Goal: Task Accomplishment & Management: Manage account settings

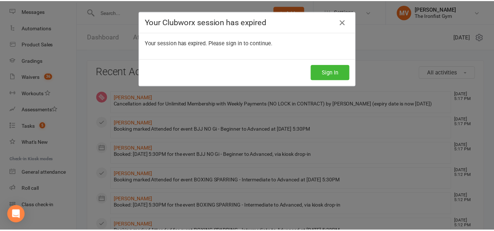
scroll to position [120, 0]
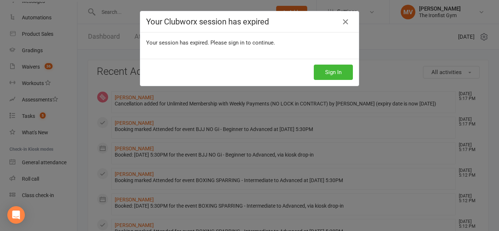
click at [31, 115] on div "Your Clubworx session has expired Your session has expired. Please sign in to c…" at bounding box center [249, 115] width 499 height 231
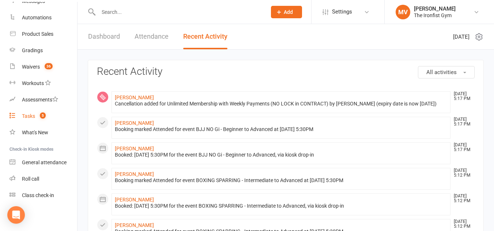
click at [29, 117] on div "Tasks" at bounding box center [28, 116] width 13 height 6
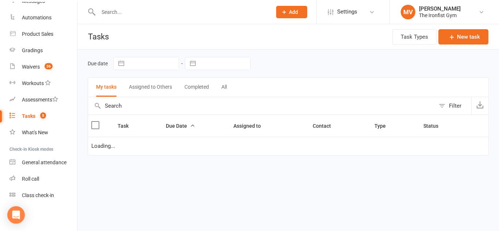
select select "started"
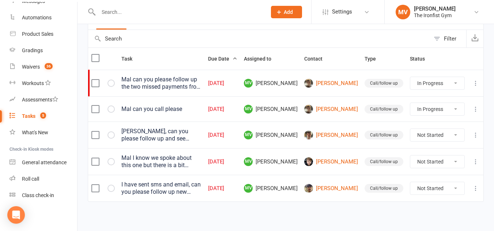
scroll to position [69, 0]
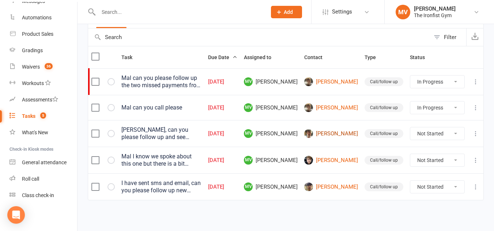
click at [347, 130] on link "[PERSON_NAME]" at bounding box center [331, 133] width 54 height 9
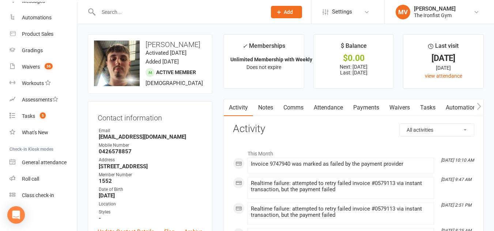
click at [376, 105] on link "Payments" at bounding box center [366, 107] width 36 height 17
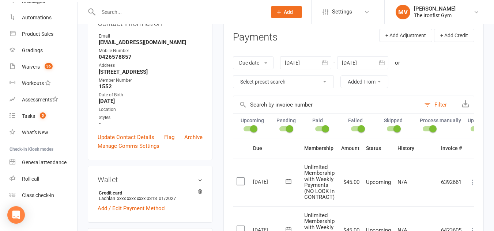
scroll to position [37, 0]
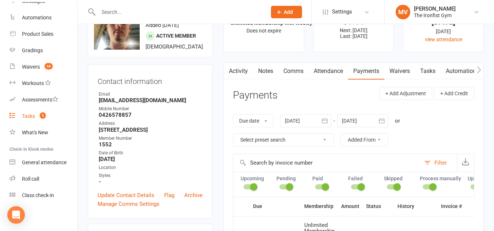
click at [19, 116] on link "Tasks 5" at bounding box center [44, 116] width 68 height 16
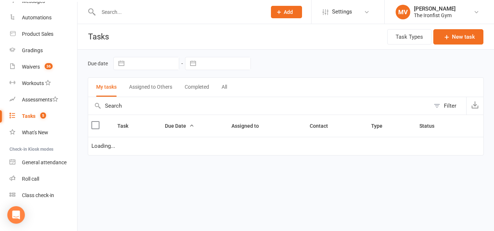
select select "started"
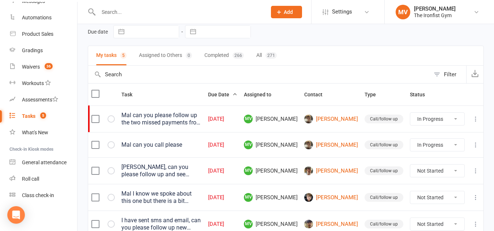
scroll to position [69, 0]
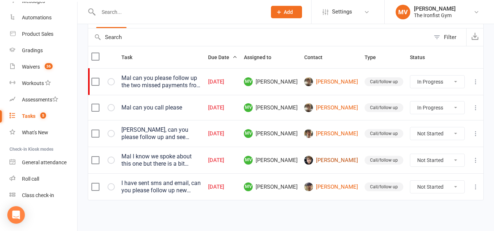
click at [341, 156] on link "[PERSON_NAME]" at bounding box center [331, 160] width 54 height 9
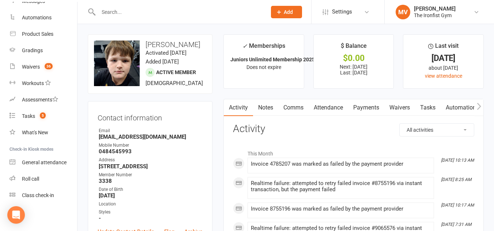
click at [373, 108] on link "Payments" at bounding box center [366, 107] width 36 height 17
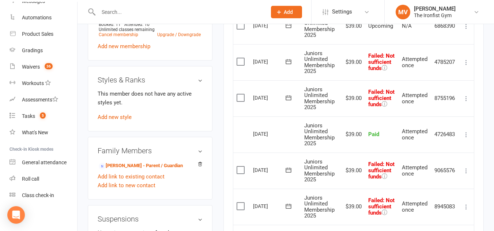
scroll to position [366, 0]
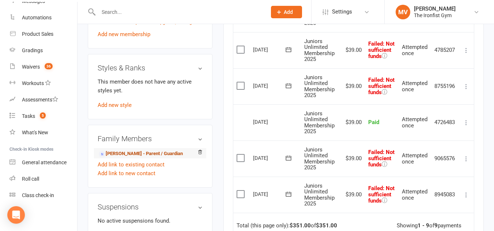
click at [130, 154] on link "[PERSON_NAME] - Parent / Guardian" at bounding box center [141, 154] width 84 height 8
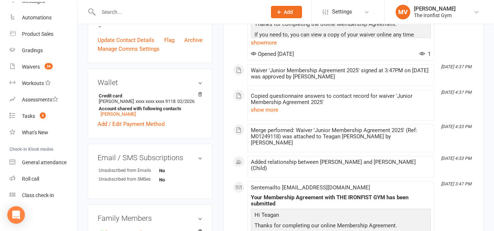
scroll to position [183, 0]
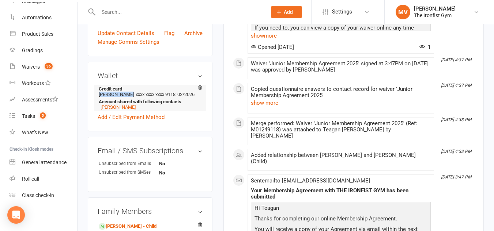
drag, startPoint x: 128, startPoint y: 94, endPoint x: 102, endPoint y: 94, distance: 26.0
click at [99, 94] on li "Credit card Teagan [PERSON_NAME] xxxx xxxx xxxx 9118 02/2026 Account shared wit…" at bounding box center [150, 98] width 105 height 26
copy li "[PERSON_NAME]"
click at [125, 108] on link "[PERSON_NAME]" at bounding box center [118, 107] width 35 height 5
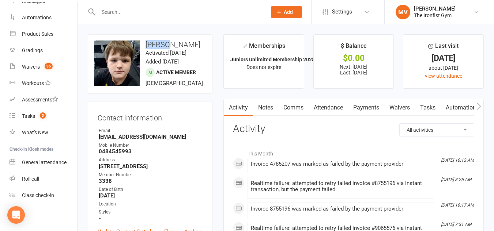
drag, startPoint x: 147, startPoint y: 43, endPoint x: 169, endPoint y: 43, distance: 21.2
click at [169, 43] on h3 "[PERSON_NAME]" at bounding box center [150, 45] width 112 height 8
copy h3 "[PERSON_NAME]"
click at [375, 109] on link "Payments" at bounding box center [366, 107] width 36 height 17
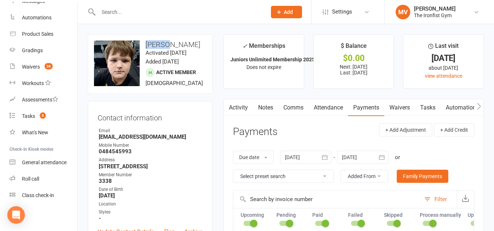
click at [368, 107] on link "Payments" at bounding box center [366, 107] width 36 height 17
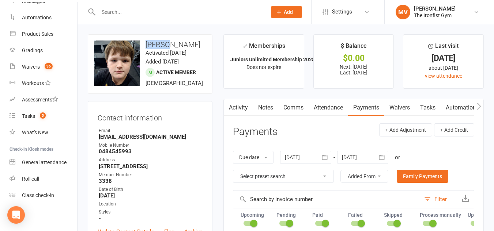
click at [378, 108] on link "Payments" at bounding box center [366, 107] width 36 height 17
click at [241, 105] on link "Activity" at bounding box center [238, 107] width 29 height 17
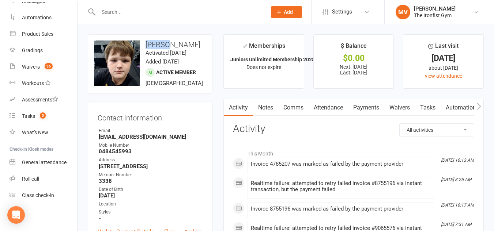
click at [373, 106] on link "Payments" at bounding box center [366, 107] width 36 height 17
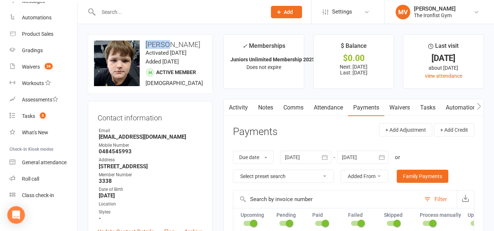
click at [324, 175] on select "Select preset search All failures All skipped payments All pending payments Suc…" at bounding box center [283, 176] width 100 height 12
select select "0"
click at [233, 170] on select "Select preset search All failures All skipped payments All pending payments Suc…" at bounding box center [283, 176] width 100 height 12
type input "[DATE]"
click at [270, 108] on link "Notes" at bounding box center [265, 107] width 25 height 17
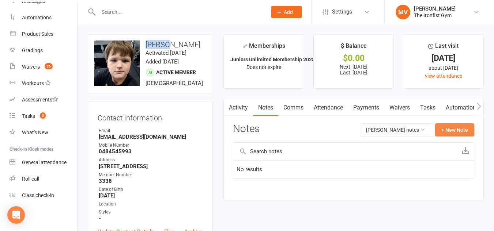
click at [455, 129] on button "+ New Note" at bounding box center [454, 130] width 39 height 13
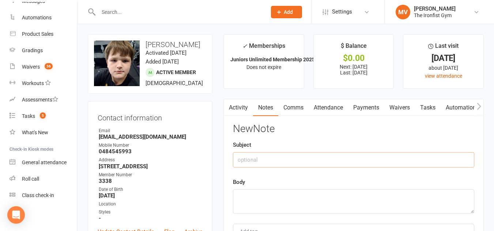
click at [258, 161] on input "text" at bounding box center [353, 159] width 241 height 15
type input "T"
type input "M"
type input "Membership cancelled . Defaulted payments"
click at [264, 203] on textarea at bounding box center [353, 202] width 241 height 24
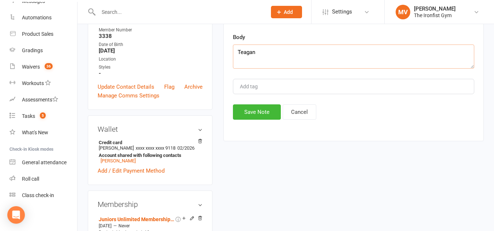
scroll to position [146, 0]
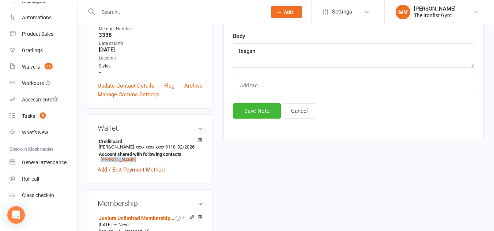
drag, startPoint x: 133, startPoint y: 160, endPoint x: 115, endPoint y: 167, distance: 19.7
click at [99, 160] on li "[PERSON_NAME]" at bounding box center [149, 159] width 100 height 5
copy link "[PERSON_NAME]"
click at [266, 54] on textarea "Teagan" at bounding box center [353, 56] width 241 height 24
drag, startPoint x: 273, startPoint y: 53, endPoint x: 223, endPoint y: 48, distance: 50.4
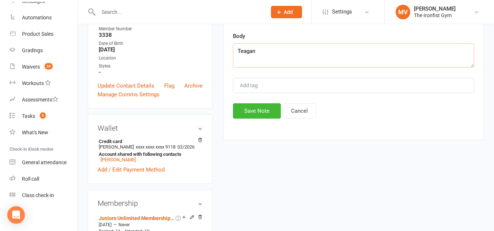
click at [223, 47] on main "✓ Memberships Juniors Unlimited Membership 2025 Does not expire $ Balance $0.00…" at bounding box center [353, 18] width 271 height 260
paste textarea "[PERSON_NAME]"
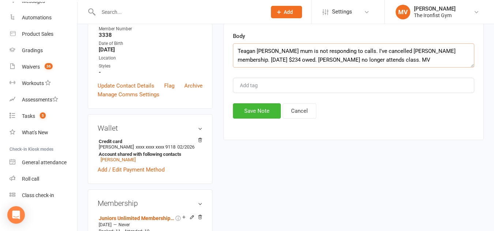
click at [272, 50] on textarea "Teagan [PERSON_NAME] mum is not responding to calls. I've cancelled [PERSON_NAM…" at bounding box center [353, 56] width 241 height 24
type textarea "[PERSON_NAME], mum is not responding to calls. I've cancelled [PERSON_NAME] mem…"
click at [254, 112] on button "Save Note" at bounding box center [257, 110] width 48 height 15
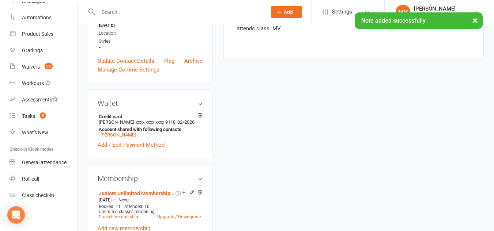
scroll to position [183, 0]
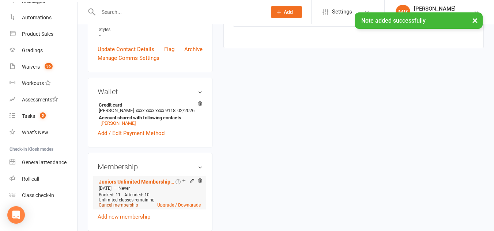
click at [129, 205] on link "Cancel membership" at bounding box center [118, 205] width 39 height 5
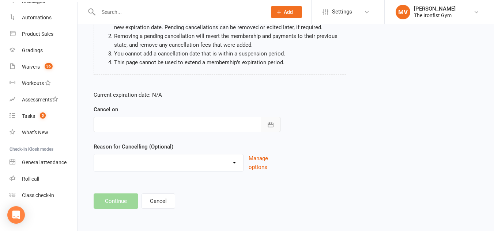
click at [271, 127] on icon "button" at bounding box center [270, 124] width 7 height 7
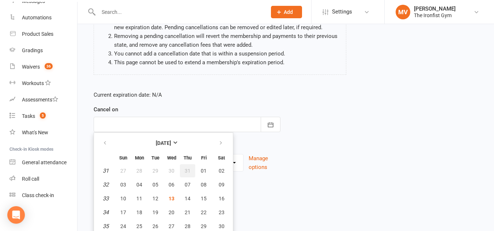
scroll to position [101, 0]
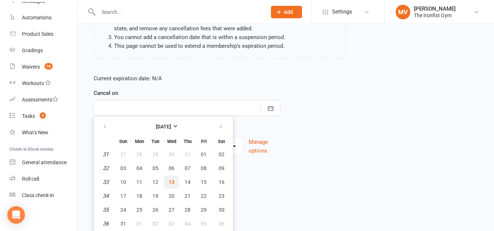
click at [174, 181] on span "13" at bounding box center [172, 183] width 6 height 6
type input "[DATE]"
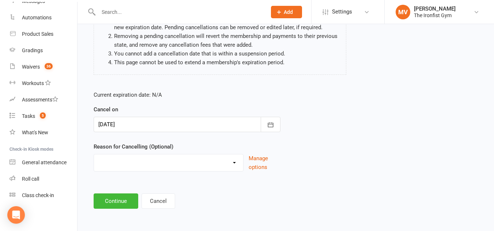
scroll to position [84, 0]
click at [201, 165] on select "Defaulted Payments Double Up with Transfer Downgrade End of PIF Term Failed Pay…" at bounding box center [168, 162] width 149 height 15
select select "0"
click at [94, 155] on select "Defaulted Payments Double Up with Transfer Downgrade End of PIF Term Failed Pay…" at bounding box center [168, 162] width 149 height 15
click at [124, 202] on button "Continue" at bounding box center [116, 201] width 45 height 15
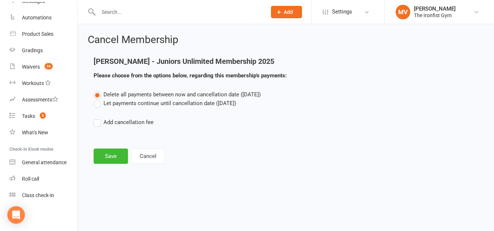
scroll to position [0, 0]
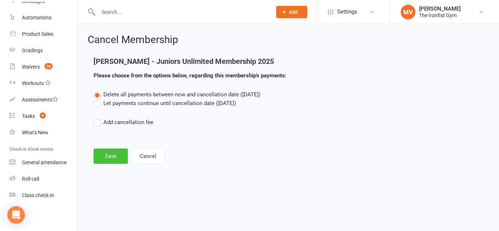
click at [115, 155] on button "Save" at bounding box center [111, 156] width 34 height 15
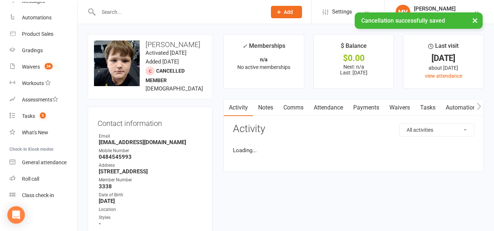
click at [375, 106] on link "Payments" at bounding box center [366, 107] width 36 height 17
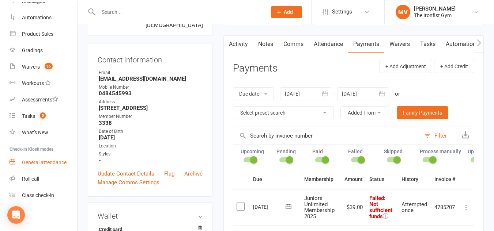
scroll to position [110, 0]
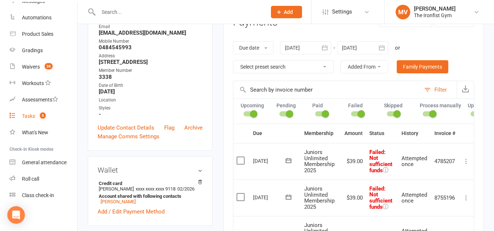
click at [29, 117] on div "Tasks" at bounding box center [28, 116] width 13 height 6
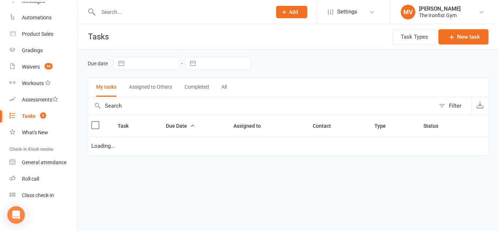
select select "started"
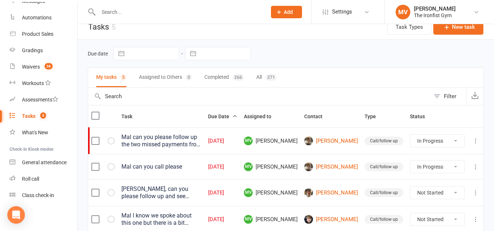
scroll to position [69, 0]
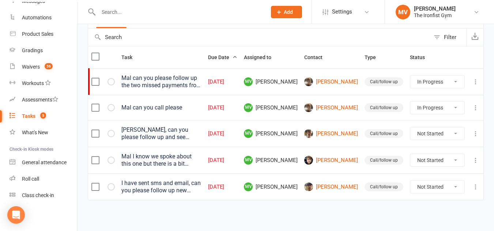
click at [459, 162] on select "Not Started In Progress Waiting Complete" at bounding box center [437, 160] width 54 height 12
click at [410, 154] on select "Not Started In Progress Waiting Complete" at bounding box center [437, 160] width 54 height 12
select select "unstarted"
select select "started"
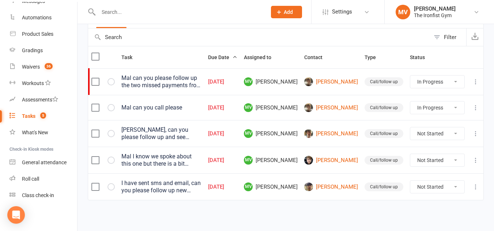
select select "started"
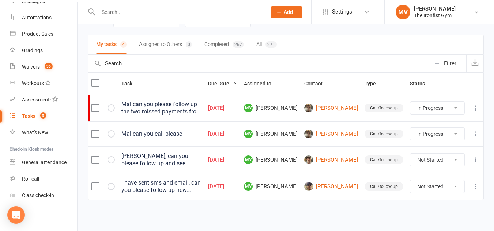
scroll to position [42, 0]
click at [436, 186] on select "Not Started In Progress Waiting Complete" at bounding box center [437, 187] width 54 height 12
click at [410, 181] on select "Not Started In Progress Waiting Complete" at bounding box center [437, 187] width 54 height 12
select select "unstarted"
select select "started"
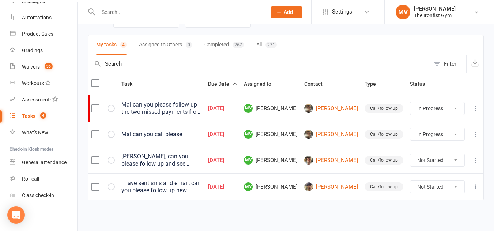
select select "started"
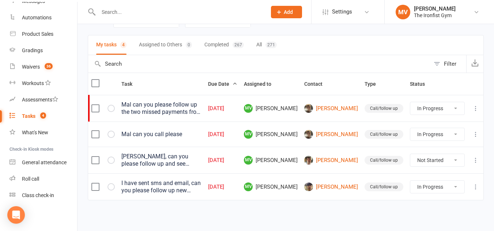
select select "started"
click at [339, 188] on link "[PERSON_NAME]" at bounding box center [331, 187] width 54 height 9
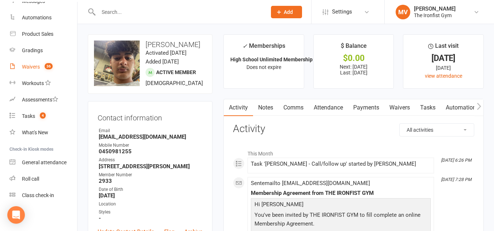
click at [29, 64] on div "Waivers" at bounding box center [31, 67] width 18 height 6
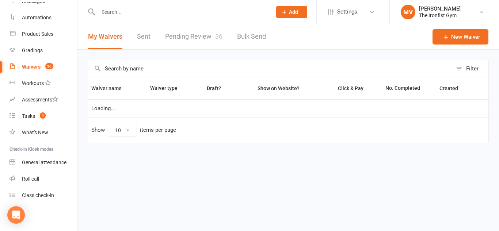
select select "100"
click at [185, 37] on link "Pending Review 36" at bounding box center [193, 36] width 57 height 25
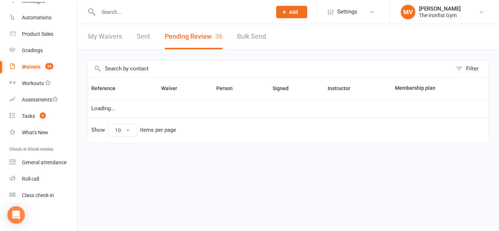
select select "50"
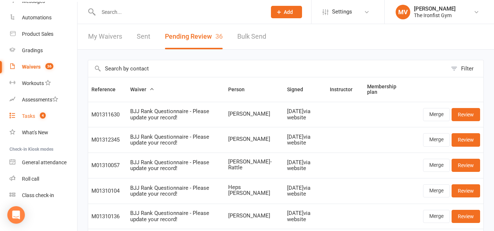
click at [23, 114] on div "Tasks" at bounding box center [28, 116] width 13 height 6
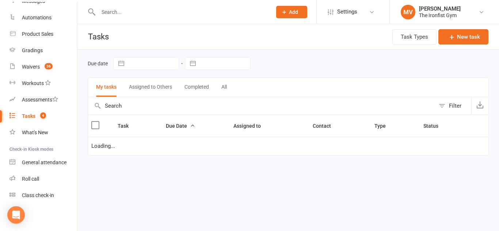
select select "started"
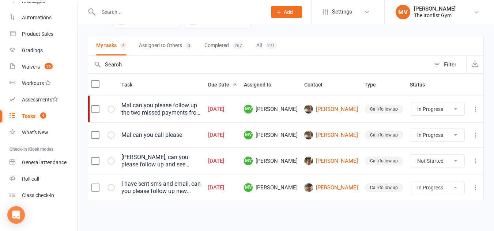
scroll to position [42, 0]
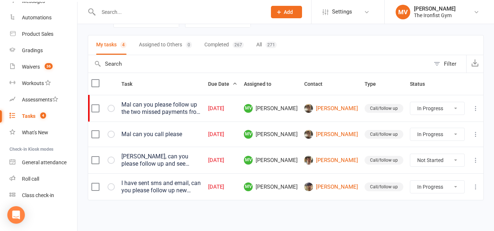
click at [449, 159] on select "Not Started In Progress Waiting Complete" at bounding box center [437, 160] width 54 height 12
click at [410, 154] on select "Not Started In Progress Waiting Complete" at bounding box center [437, 160] width 54 height 12
select select "unstarted"
select select "started"
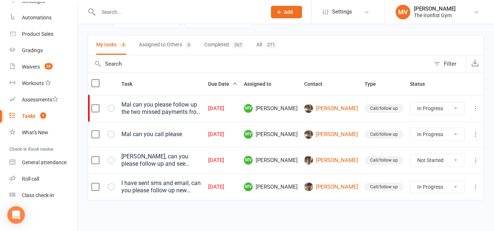
select select "started"
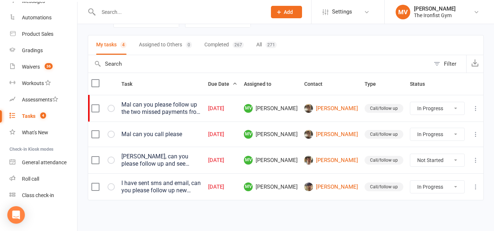
select select "started"
click at [453, 132] on select "Not Started In Progress Waiting Complete" at bounding box center [437, 134] width 54 height 12
click at [410, 128] on select "Not Started In Progress Waiting Complete" at bounding box center [437, 134] width 54 height 12
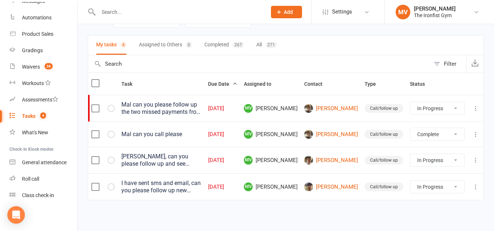
select select "started"
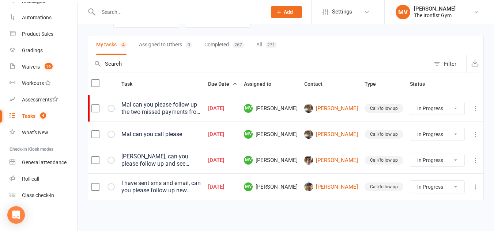
select select "started"
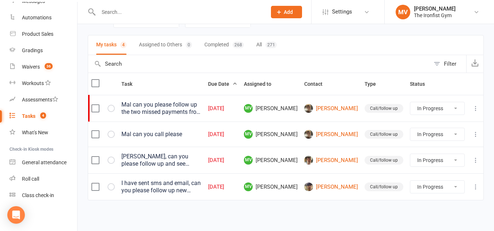
select select "started"
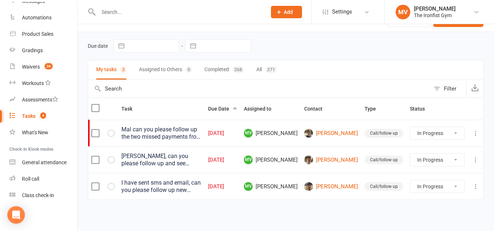
scroll to position [17, 0]
click at [344, 135] on link "[PERSON_NAME]" at bounding box center [331, 133] width 54 height 9
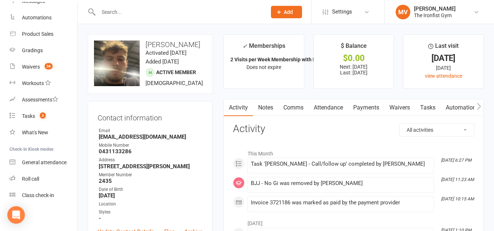
click at [370, 108] on link "Payments" at bounding box center [366, 107] width 36 height 17
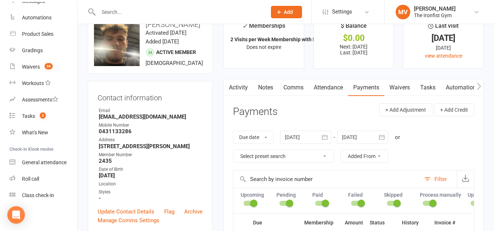
scroll to position [37, 0]
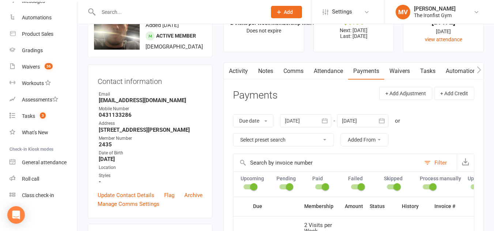
click at [325, 139] on select "Select preset search All failures All skipped payments All pending payments Suc…" at bounding box center [283, 140] width 100 height 12
select select "0"
click at [233, 134] on select "Select preset search All failures All skipped payments All pending payments Suc…" at bounding box center [283, 140] width 100 height 12
type input "[DATE]"
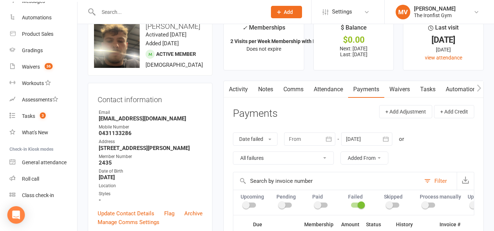
scroll to position [0, 0]
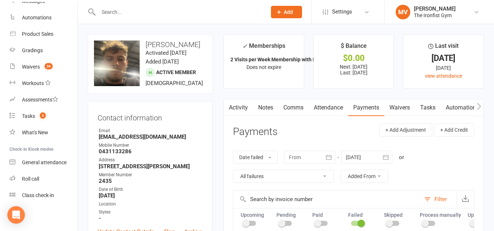
click at [361, 109] on link "Payments" at bounding box center [366, 107] width 36 height 17
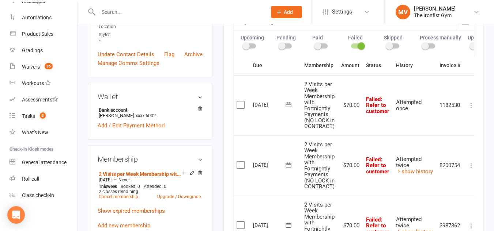
scroll to position [73, 0]
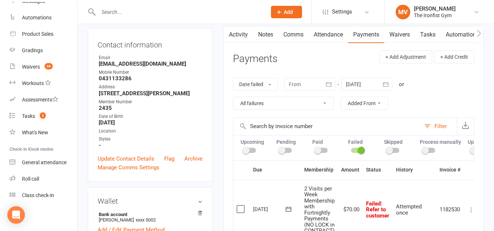
click at [332, 33] on link "Attendance" at bounding box center [328, 34] width 39 height 17
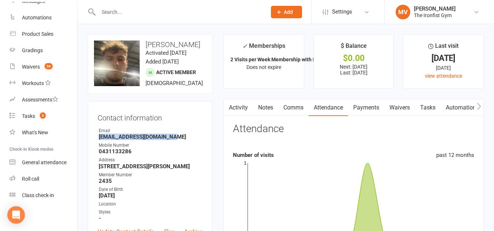
drag, startPoint x: 171, startPoint y: 146, endPoint x: 99, endPoint y: 146, distance: 71.7
click at [99, 140] on strong "[EMAIL_ADDRESS][DOMAIN_NAME]" at bounding box center [151, 137] width 104 height 7
copy strong "[EMAIL_ADDRESS][DOMAIN_NAME]"
click at [270, 106] on link "Notes" at bounding box center [265, 107] width 25 height 17
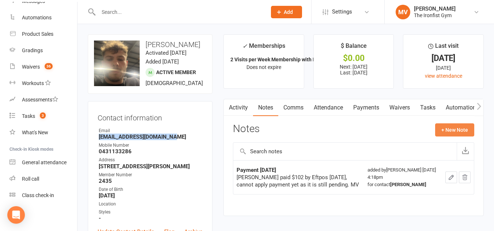
click at [452, 128] on button "+ New Note" at bounding box center [454, 130] width 39 height 13
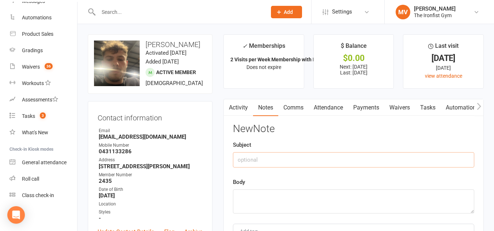
click at [271, 161] on input "text" at bounding box center [353, 159] width 241 height 15
type input "m"
type input "Membership cancelled [DATE]"
click at [271, 207] on textarea at bounding box center [353, 202] width 241 height 24
click at [363, 199] on textarea "Email sent" at bounding box center [353, 202] width 241 height 24
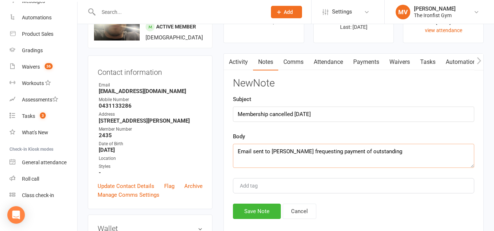
scroll to position [73, 0]
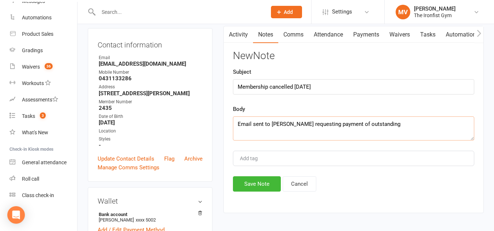
click at [382, 126] on textarea "Email sent to [PERSON_NAME] requesting payment of outstanding" at bounding box center [353, 129] width 241 height 24
type textarea "Email sent to [PERSON_NAME] requesting payment of outstanding $210 MV [DATE]"
click at [257, 180] on button "Save Note" at bounding box center [257, 184] width 48 height 15
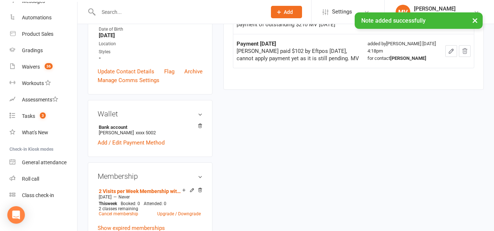
scroll to position [256, 0]
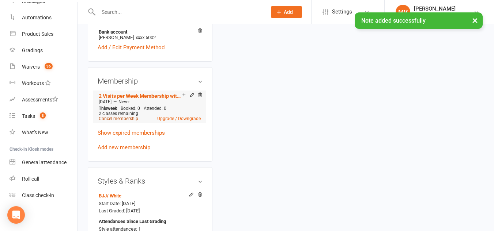
click at [130, 121] on link "Cancel membership" at bounding box center [118, 118] width 39 height 5
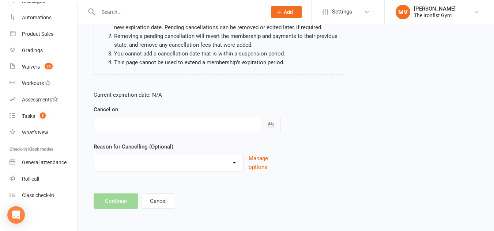
click at [267, 124] on icon "button" at bounding box center [270, 124] width 7 height 7
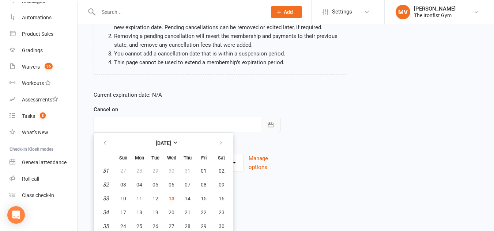
scroll to position [109, 0]
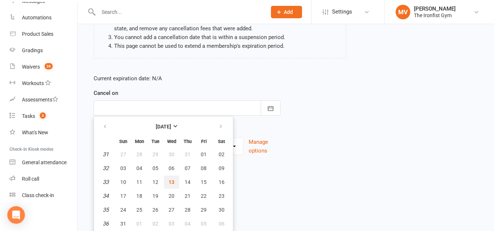
click at [169, 182] on span "13" at bounding box center [172, 183] width 6 height 6
type input "[DATE]"
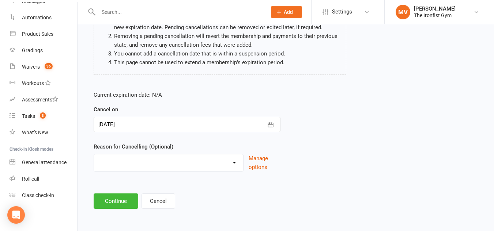
click at [150, 162] on select "Defaulted Payments Double Up with Transfer Downgrade End of PIF Term Failed Pay…" at bounding box center [168, 162] width 149 height 15
select select "9"
click at [94, 155] on select "Defaulted Payments Double Up with Transfer Downgrade End of PIF Term Failed Pay…" at bounding box center [168, 162] width 149 height 15
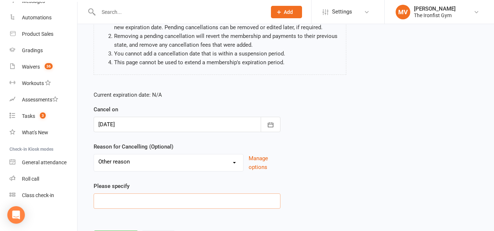
click at [120, 200] on input at bounding box center [187, 201] width 187 height 15
click at [124, 202] on input at bounding box center [187, 201] width 187 height 15
drag, startPoint x: 129, startPoint y: 201, endPoint x: 93, endPoint y: 200, distance: 36.2
click at [93, 200] on div "Current expiration date: N/A Cancel on [DATE] [DATE] Sun Mon Tue Wed Thu Fri Sa…" at bounding box center [187, 152] width 198 height 134
click at [134, 202] on input "defualted" at bounding box center [187, 201] width 187 height 15
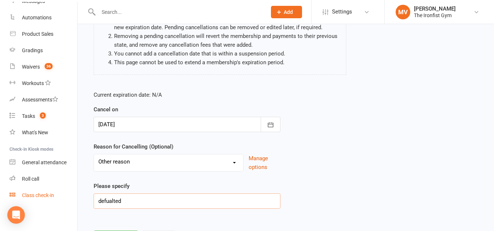
drag, startPoint x: 135, startPoint y: 201, endPoint x: 59, endPoint y: 195, distance: 75.9
click at [64, 193] on ui-view "Prospect Member Non-attending contact Class / event Appointment Grading event T…" at bounding box center [247, 83] width 494 height 349
type input "pa"
drag, startPoint x: 230, startPoint y: 160, endPoint x: 227, endPoint y: 163, distance: 4.7
click at [230, 160] on select "Defaulted Payments Double Up with Transfer Downgrade End of PIF Term Failed Pay…" at bounding box center [168, 162] width 149 height 15
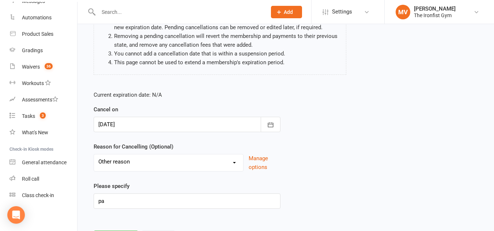
select select "0"
click at [94, 155] on select "Defaulted Payments Double Up with Transfer Downgrade End of PIF Term Failed Pay…" at bounding box center [168, 162] width 149 height 15
drag, startPoint x: 204, startPoint y: 155, endPoint x: 142, endPoint y: 48, distance: 123.4
click at [142, 48] on li "Removing a pending cancellation will revert the membership and payments to thei…" at bounding box center [227, 41] width 226 height 18
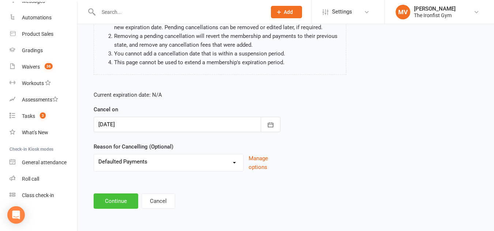
drag, startPoint x: 117, startPoint y: 199, endPoint x: 130, endPoint y: 199, distance: 12.5
click at [118, 199] on button "Continue" at bounding box center [116, 201] width 45 height 15
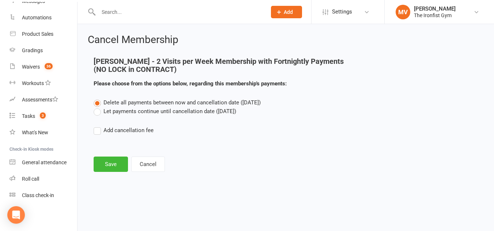
scroll to position [0, 0]
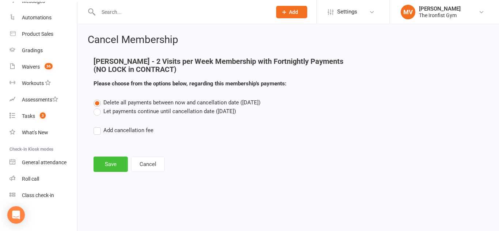
click at [117, 164] on button "Save" at bounding box center [111, 164] width 34 height 15
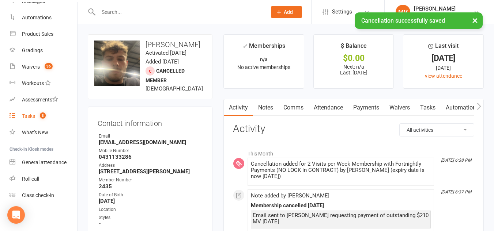
click at [23, 112] on link "Tasks 3" at bounding box center [44, 116] width 68 height 16
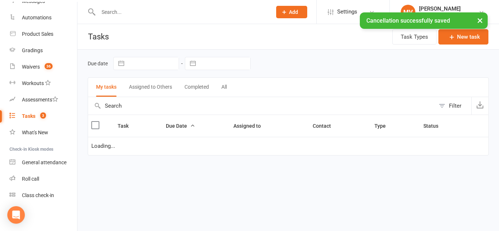
select select "started"
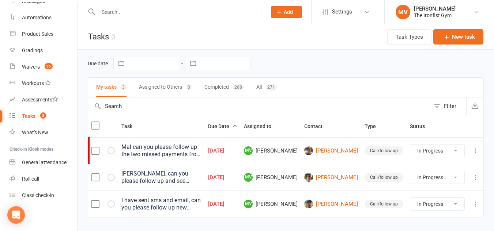
click at [457, 150] on select "Not Started In Progress Waiting Complete" at bounding box center [437, 151] width 54 height 12
click at [410, 145] on select "Not Started In Progress Waiting Complete" at bounding box center [437, 151] width 54 height 12
select select "started"
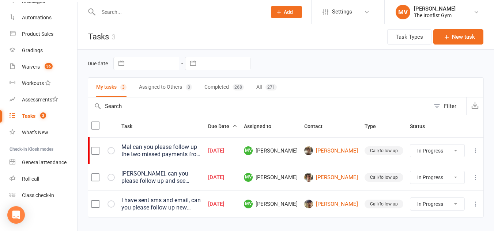
select select "started"
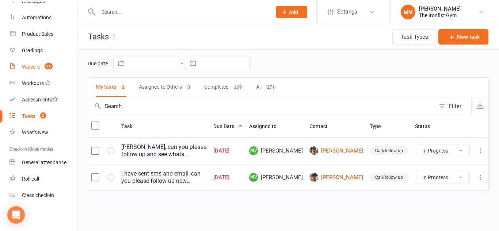
click at [34, 65] on div "Waivers" at bounding box center [31, 67] width 18 height 6
select select "100"
